Goal: Transaction & Acquisition: Purchase product/service

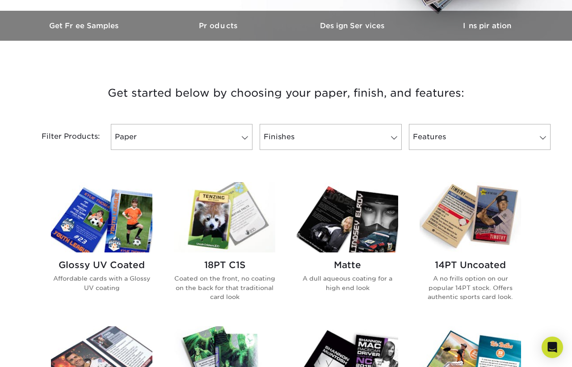
scroll to position [268, 0]
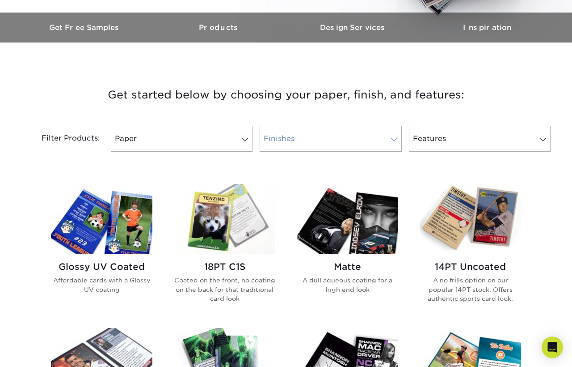
click at [321, 127] on link "Finishes" at bounding box center [331, 139] width 142 height 26
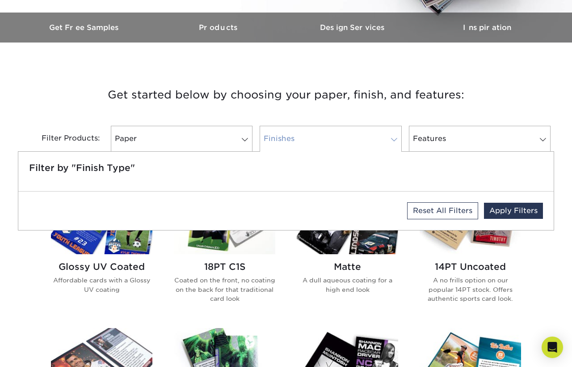
click at [321, 127] on link "Finishes" at bounding box center [331, 139] width 142 height 26
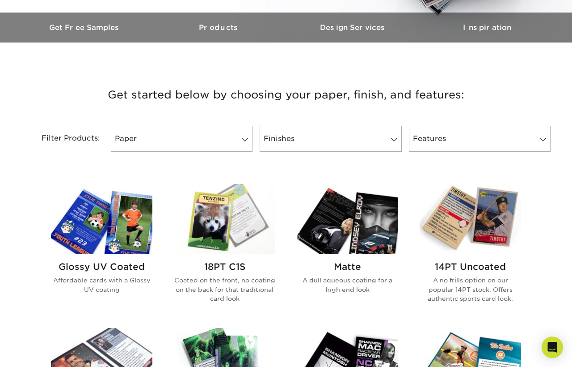
click at [161, 119] on div "Filter Products: Paper Filter by "Paper Type" Reset All Filters Apply Filters F…" at bounding box center [286, 144] width 536 height 58
click at [147, 136] on link "Paper" at bounding box center [182, 139] width 142 height 26
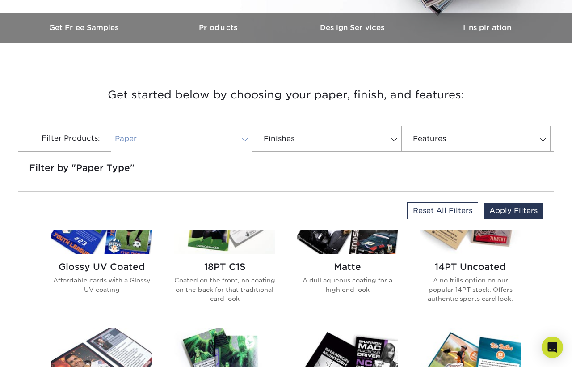
click at [147, 136] on link "Paper" at bounding box center [182, 139] width 142 height 26
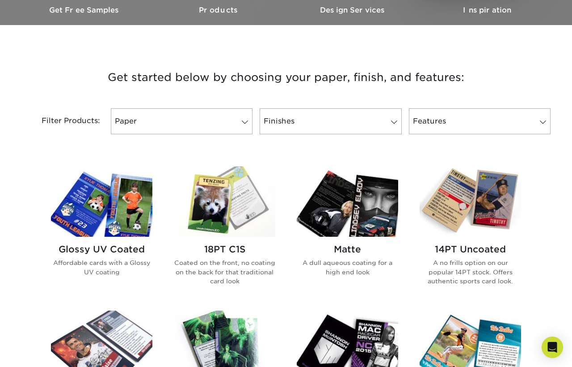
scroll to position [313, 0]
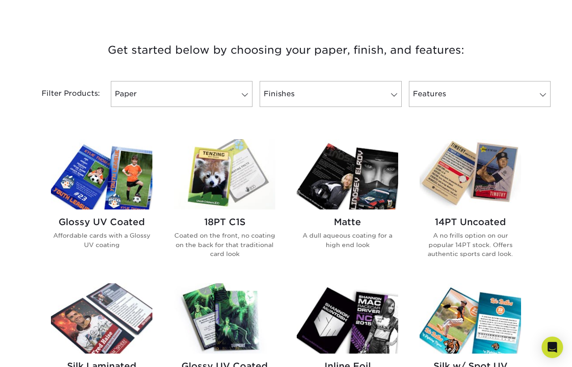
click at [73, 187] on img at bounding box center [101, 174] width 101 height 70
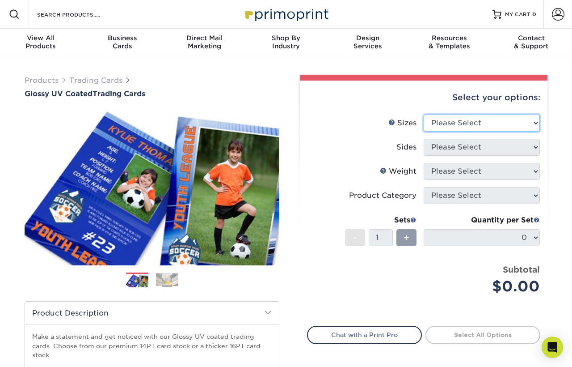
click at [505, 120] on select "Please Select 2.5" x 3.5"" at bounding box center [482, 122] width 116 height 17
select select "2.50x3.50"
click at [424, 114] on select "Please Select 2.5" x 3.5"" at bounding box center [482, 122] width 116 height 17
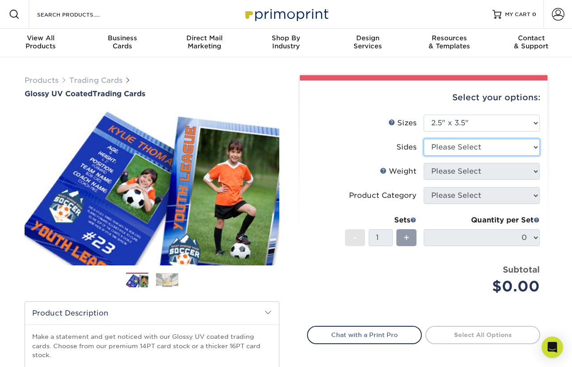
click at [531, 150] on select "Please Select Print Both Sides Print Front Only" at bounding box center [482, 147] width 116 height 17
select select "13abbda7-1d64-4f25-8bb2-c179b224825d"
click at [424, 139] on select "Please Select Print Both Sides Print Front Only" at bounding box center [482, 147] width 116 height 17
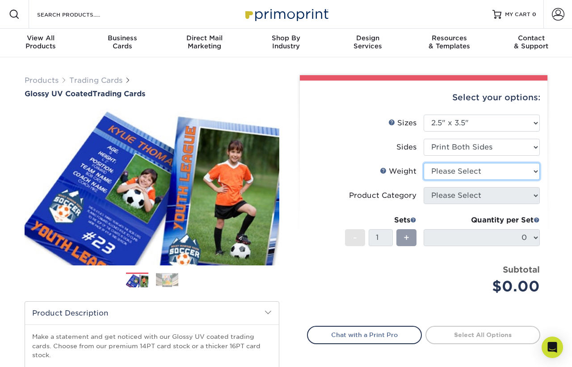
click at [475, 175] on select "Please Select 16PT 14PT 18PT C1S" at bounding box center [482, 171] width 116 height 17
click at [546, 181] on div "Select your options: Sizes Help Sizes Please Select 2.5" x 3.5" Sides Please Se…" at bounding box center [424, 242] width 248 height 324
click at [407, 237] on span "+" at bounding box center [407, 237] width 6 height 13
click at [407, 244] on div "+" at bounding box center [407, 237] width 20 height 17
click at [486, 170] on select "Please Select 16PT 14PT 18PT C1S" at bounding box center [482, 171] width 116 height 17
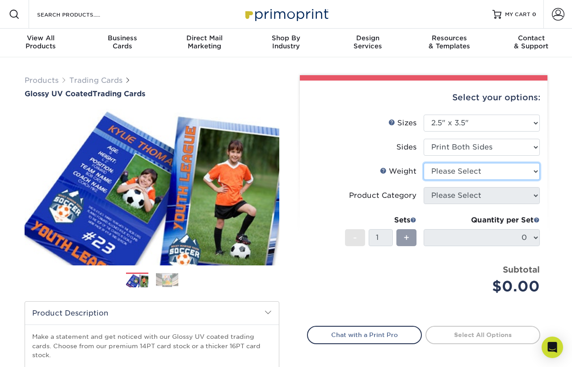
click at [424, 163] on select "Please Select 16PT 14PT 18PT C1S" at bounding box center [482, 171] width 116 height 17
click at [384, 170] on link "Weight Help" at bounding box center [383, 170] width 7 height 7
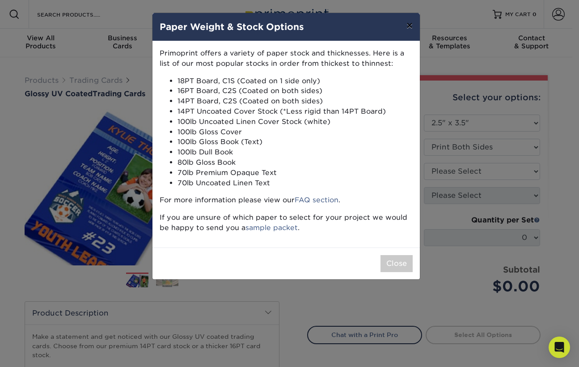
click at [412, 30] on button "×" at bounding box center [409, 25] width 21 height 25
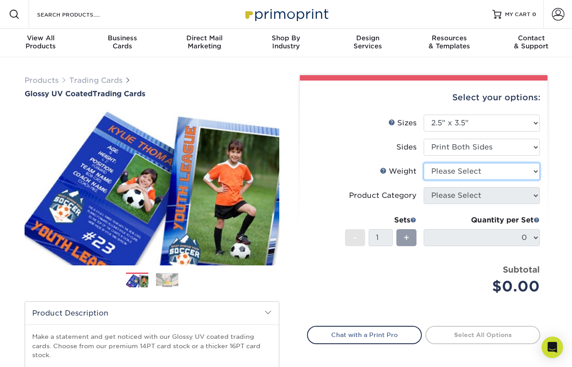
click at [447, 174] on select "Please Select 16PT 14PT 18PT C1S" at bounding box center [482, 171] width 116 height 17
select select "14PT"
click at [424, 163] on select "Please Select 16PT 14PT 18PT C1S" at bounding box center [482, 171] width 116 height 17
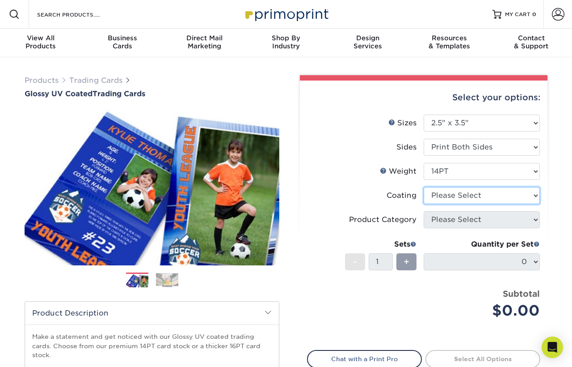
click at [482, 200] on select at bounding box center [482, 195] width 116 height 17
select select "ae367451-b2b8-45df-a344-0f05b6a12993"
click at [424, 187] on select at bounding box center [482, 195] width 116 height 17
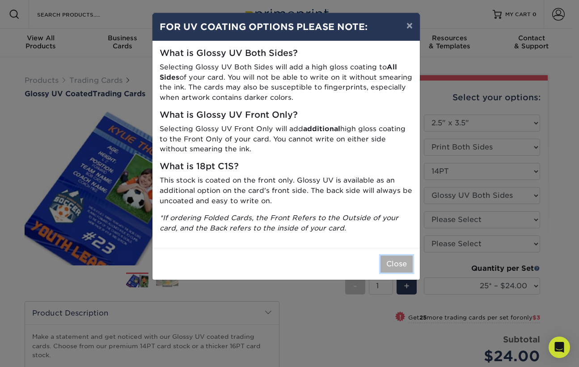
click at [394, 262] on button "Close" at bounding box center [396, 263] width 32 height 17
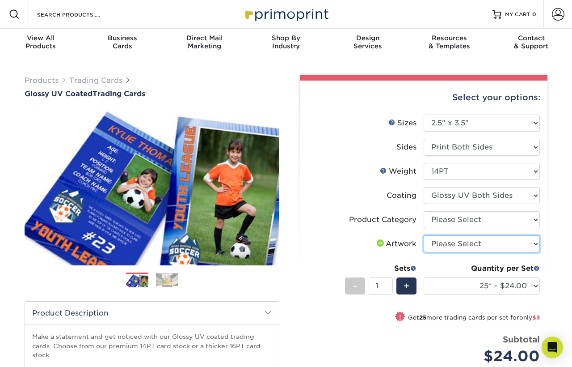
click at [452, 246] on select "Please Select I will upload files I need a design - $100" at bounding box center [482, 243] width 116 height 17
select select "upload"
click at [424, 235] on select "Please Select I will upload files I need a design - $100" at bounding box center [482, 243] width 116 height 17
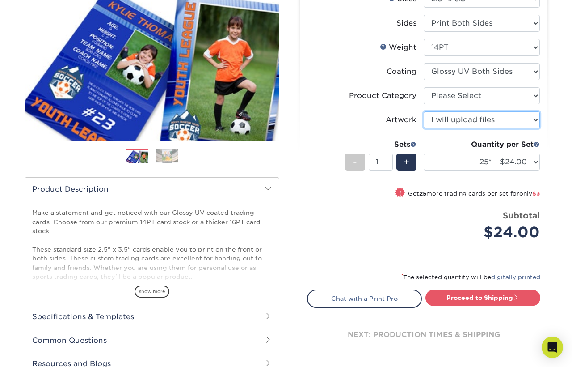
scroll to position [134, 0]
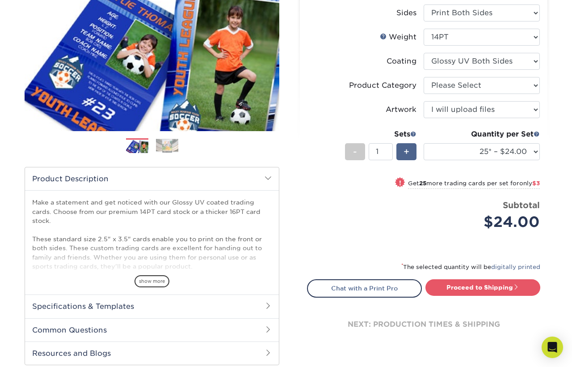
click at [410, 154] on div "+" at bounding box center [407, 151] width 20 height 17
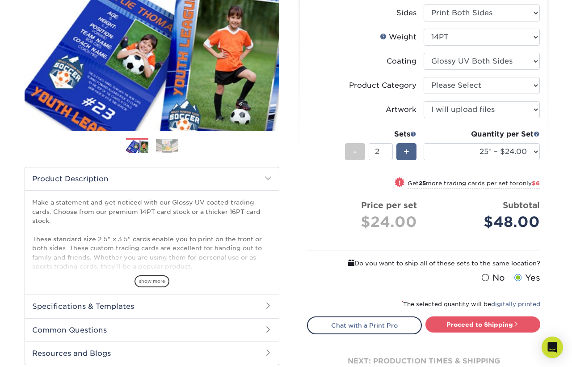
click at [410, 154] on div "+" at bounding box center [407, 151] width 20 height 17
type input "4"
